Goal: Task Accomplishment & Management: Manage account settings

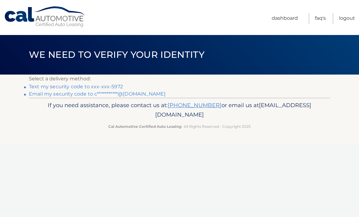
click at [85, 88] on link "Text my security code to xxx-xxx-5972" at bounding box center [76, 87] width 94 height 6
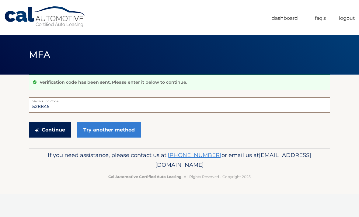
type input "528845"
click at [63, 131] on button "Continue" at bounding box center [50, 129] width 42 height 15
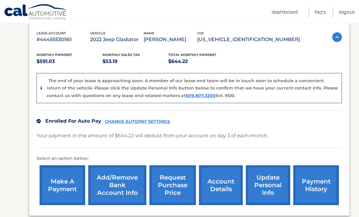
scroll to position [143, 0]
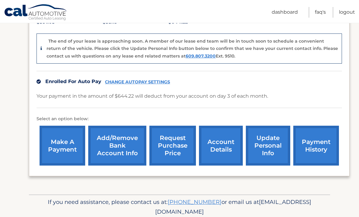
click at [144, 136] on link "Add/Remove bank account info" at bounding box center [117, 146] width 58 height 40
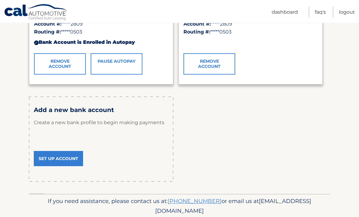
scroll to position [146, 0]
click at [59, 163] on link "Set Up Account" at bounding box center [58, 158] width 49 height 15
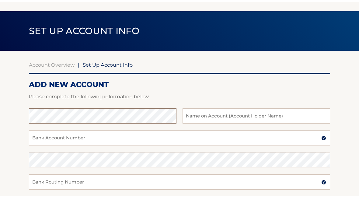
scroll to position [3, 0]
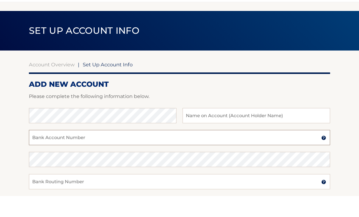
click at [62, 151] on input "Bank Account Number" at bounding box center [179, 158] width 301 height 15
type input "031000503"
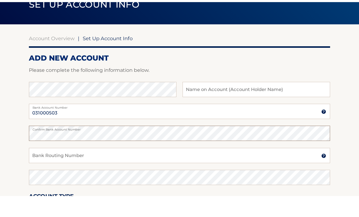
scroll to position [29, 0]
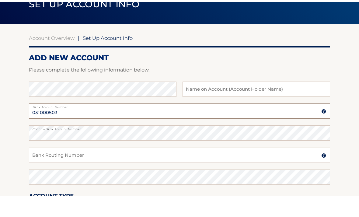
drag, startPoint x: 63, startPoint y: 112, endPoint x: 10, endPoint y: 105, distance: 53.3
click at [10, 105] on section "Account Overview | Set Up Account Info ADD NEW ACCOUNT Please complete the foll…" at bounding box center [179, 161] width 359 height 232
click at [57, 124] on input "031000503" at bounding box center [179, 131] width 301 height 15
drag, startPoint x: 57, startPoint y: 112, endPoint x: 28, endPoint y: 105, distance: 30.6
click at [28, 105] on section "Account Overview | Set Up Account Info ADD NEW ACCOUNT Please complete the foll…" at bounding box center [179, 161] width 359 height 232
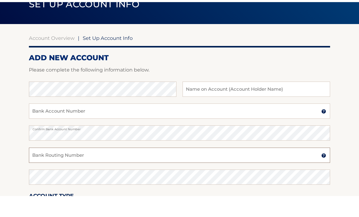
click at [54, 168] on input "Bank Routing Number" at bounding box center [179, 175] width 301 height 15
paste input "031000503"
type input "031000503"
click at [62, 124] on input "Bank Account Number" at bounding box center [179, 131] width 301 height 15
type input "2780017279"
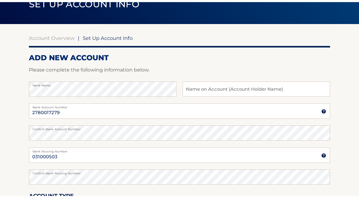
click at [268, 95] on div at bounding box center [179, 98] width 301 height 7
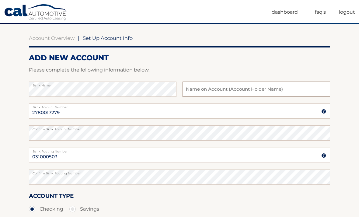
click at [250, 85] on input "text" at bounding box center [255, 88] width 147 height 15
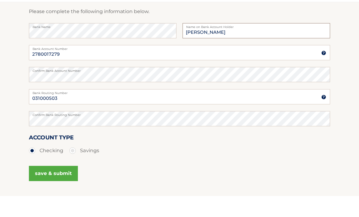
scroll to position [99, 0]
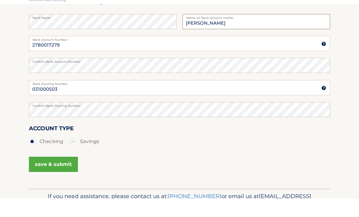
type input "Casey Defeo"
click at [59, 175] on button "save & submit" at bounding box center [53, 182] width 49 height 15
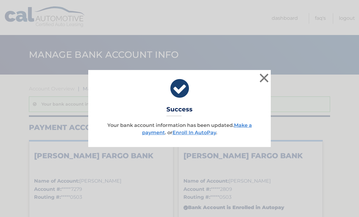
click at [265, 78] on button "×" at bounding box center [264, 78] width 12 height 12
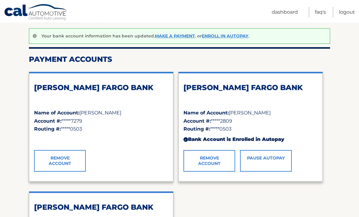
scroll to position [70, 0]
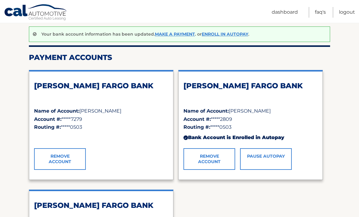
click at [99, 101] on div "WELLS FARGO BANK" at bounding box center [101, 94] width 134 height 26
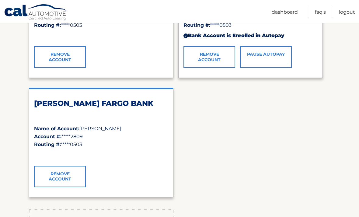
scroll to position [149, 0]
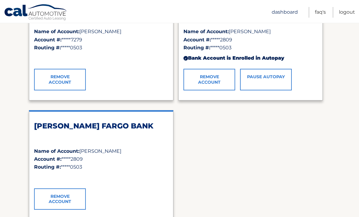
click at [293, 15] on link "Dashboard" at bounding box center [285, 12] width 26 height 11
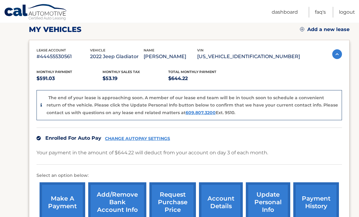
scroll to position [86, 0]
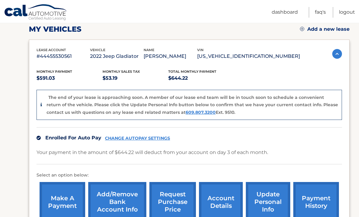
click at [144, 137] on link "CHANGE AUTOPAY SETTINGS" at bounding box center [137, 138] width 65 height 5
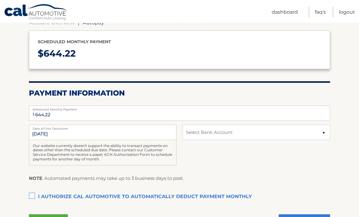
scroll to position [115, 0]
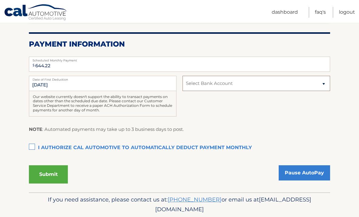
select select "NDUyYmEyYjgtZmY4Ni00YjgwLTg1NzItMGM5MGZhNjUwOWMy"
click at [29, 146] on label "I authorize cal automotive to automatically deduct payment monthly This checkbo…" at bounding box center [179, 148] width 301 height 12
click at [0, 0] on input "I authorize cal automotive to automatically deduct payment monthly This checkbo…" at bounding box center [0, 0] width 0 height 0
click at [56, 172] on button "Submit" at bounding box center [48, 174] width 39 height 18
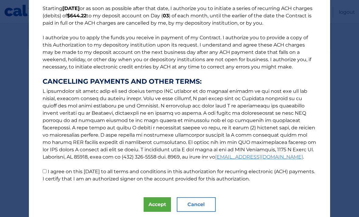
scroll to position [51, 0]
click at [46, 173] on input "I agree on this 08/28/2025 to all terms and conditions in this authorization fo…" at bounding box center [45, 171] width 4 height 4
checkbox input "true"
drag, startPoint x: 162, startPoint y: 205, endPoint x: 162, endPoint y: 196, distance: 9.4
click at [162, 205] on button "Accept" at bounding box center [157, 204] width 27 height 15
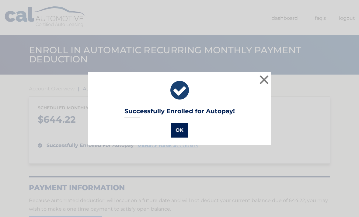
click at [181, 131] on button "OK" at bounding box center [180, 130] width 18 height 15
